Goal: Task Accomplishment & Management: Complete application form

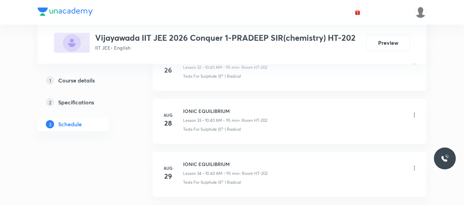
scroll to position [2148, 0]
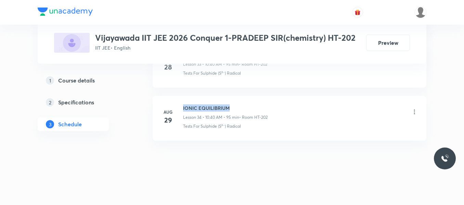
drag, startPoint x: 182, startPoint y: 106, endPoint x: 234, endPoint y: 108, distance: 51.4
click at [234, 108] on div "[DATE] IONIC EQUILIBRIUM Lesson 34 • 10:40 AM • 95 min • Room HT-202 Tests For …" at bounding box center [289, 116] width 257 height 25
copy h6 "IONIC EQUILIBRIUM"
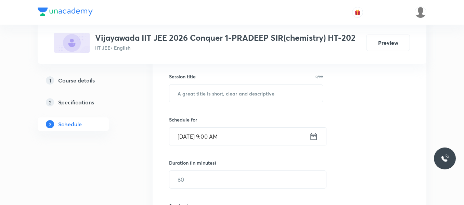
scroll to position [121, 0]
click at [224, 93] on input "text" at bounding box center [245, 93] width 153 height 17
paste input "IONIC EQUILIBRIUM"
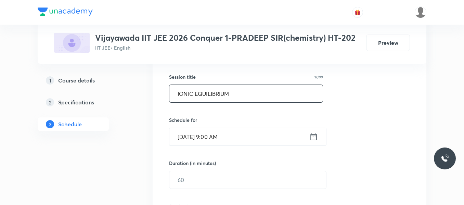
type input "IONIC EQUILIBRIUM"
click at [315, 136] on icon at bounding box center [314, 136] width 6 height 7
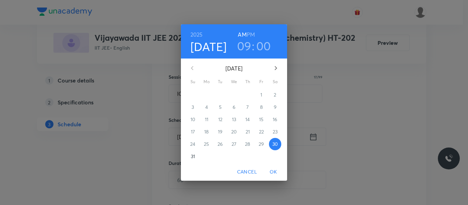
click at [246, 50] on h3 "09" at bounding box center [244, 46] width 14 height 14
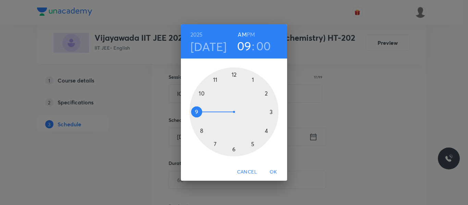
click at [201, 92] on div at bounding box center [233, 111] width 89 height 89
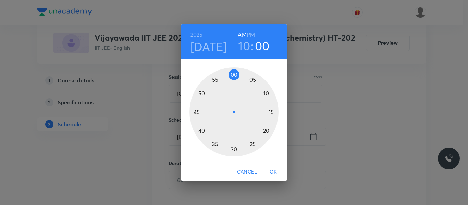
click at [200, 131] on div at bounding box center [233, 111] width 89 height 89
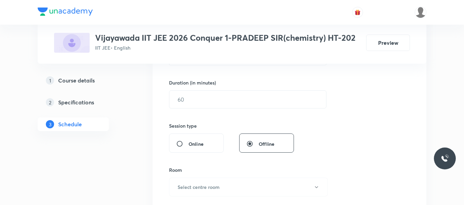
scroll to position [202, 0]
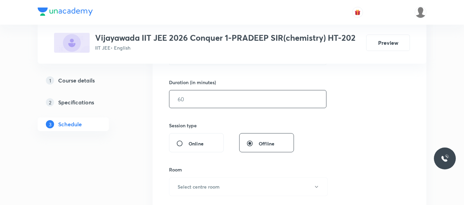
click at [192, 95] on input "text" at bounding box center [247, 98] width 157 height 17
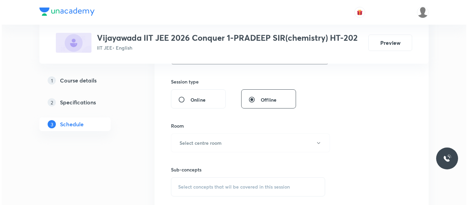
scroll to position [246, 0]
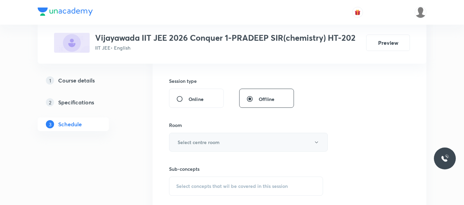
type input "95"
click at [195, 144] on h6 "Select centre room" at bounding box center [199, 142] width 42 height 7
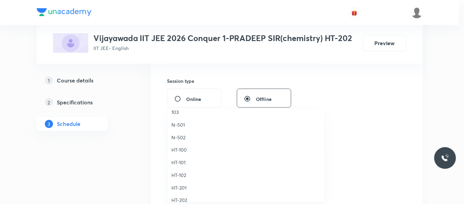
scroll to position [268, 0]
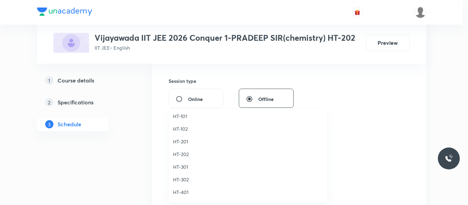
click at [184, 153] on span "HT-202" at bounding box center [248, 154] width 150 height 7
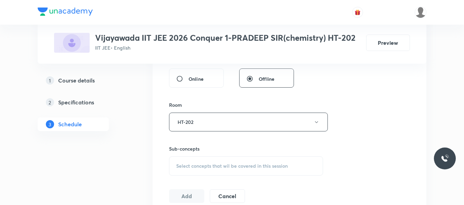
scroll to position [269, 0]
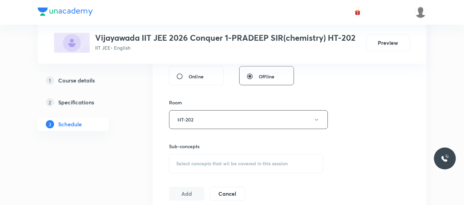
click at [184, 163] on span "Select concepts that wil be covered in this session" at bounding box center [232, 163] width 112 height 5
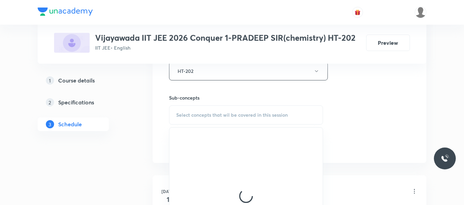
scroll to position [324, 0]
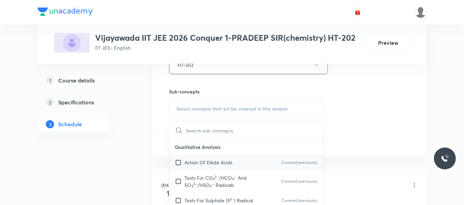
click at [193, 169] on div "Action Of Dilute Acids Covered previously" at bounding box center [245, 162] width 153 height 15
checkbox input "true"
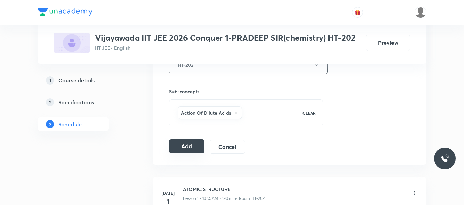
click at [187, 147] on button "Add" at bounding box center [186, 146] width 35 height 14
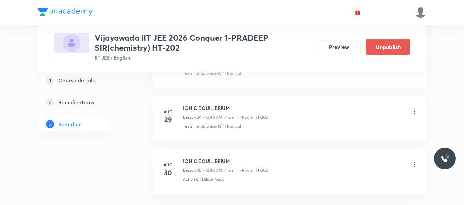
scroll to position [1895, 0]
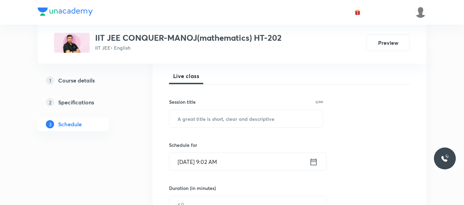
scroll to position [97, 0]
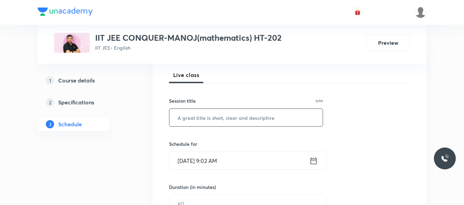
click at [204, 120] on input "text" at bounding box center [245, 117] width 153 height 17
paste input "Doubt Session"
type input "Doubt Session"
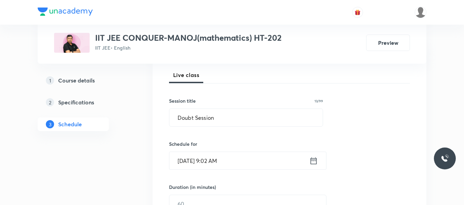
click at [314, 160] on icon at bounding box center [314, 160] width 6 height 7
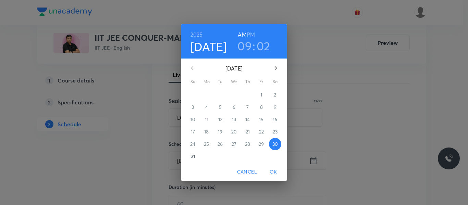
click at [241, 48] on h3 "09" at bounding box center [244, 46] width 14 height 14
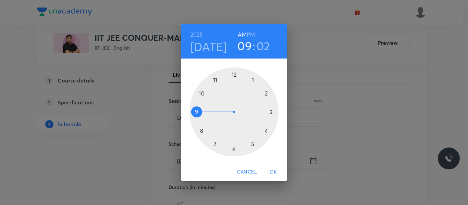
click at [271, 111] on div at bounding box center [233, 111] width 89 height 89
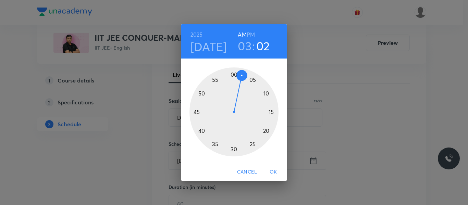
click at [200, 132] on div at bounding box center [233, 111] width 89 height 89
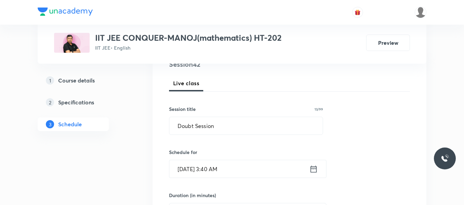
scroll to position [146, 0]
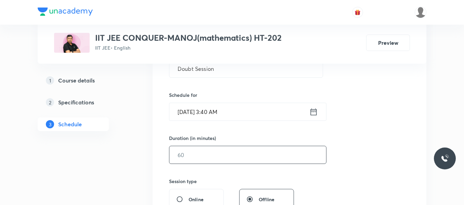
click at [186, 157] on input "text" at bounding box center [247, 154] width 157 height 17
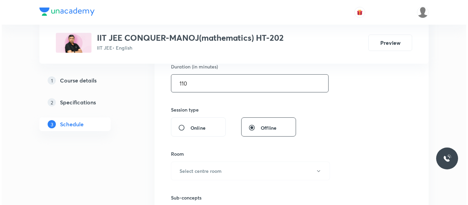
scroll to position [239, 0]
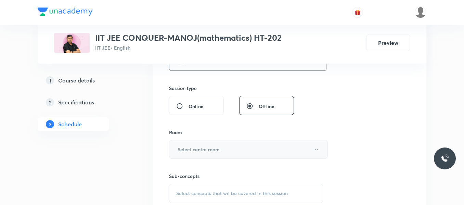
type input "110"
click at [198, 153] on button "Select centre room" at bounding box center [248, 149] width 159 height 19
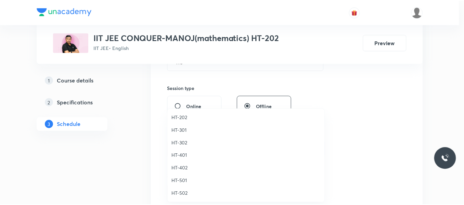
scroll to position [293, 0]
click at [184, 130] on span "HT-202" at bounding box center [248, 128] width 150 height 7
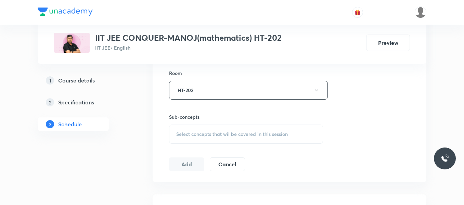
scroll to position [299, 0]
click at [217, 134] on span "Select concepts that wil be covered in this session" at bounding box center [232, 133] width 112 height 5
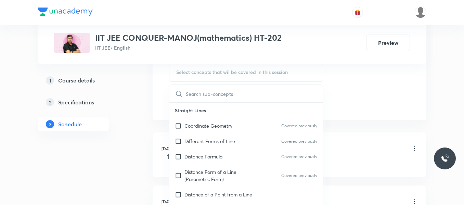
scroll to position [361, 0]
click at [208, 153] on p "Distance Formula" at bounding box center [204, 156] width 38 height 7
checkbox input "true"
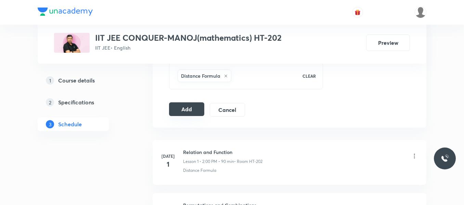
click at [194, 111] on button "Add" at bounding box center [186, 109] width 35 height 14
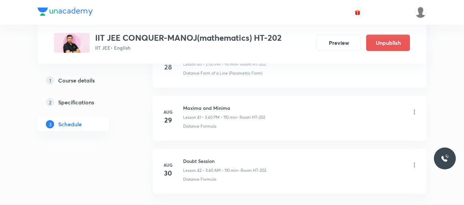
scroll to position [2258, 0]
